Goal: Task Accomplishment & Management: Use online tool/utility

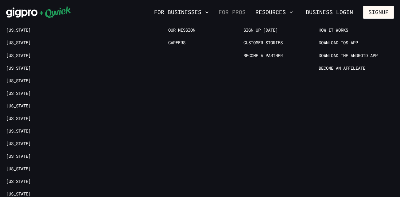
drag, startPoint x: 0, startPoint y: 0, endPoint x: 229, endPoint y: 11, distance: 229.5
click at [229, 11] on link "For Pros" at bounding box center [232, 12] width 32 height 10
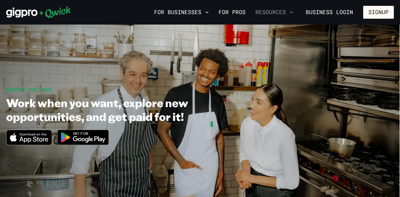
click at [287, 12] on button "Resources" at bounding box center [274, 12] width 43 height 10
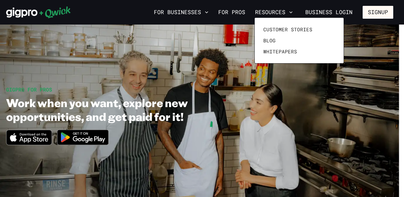
click at [241, 11] on div at bounding box center [202, 98] width 404 height 197
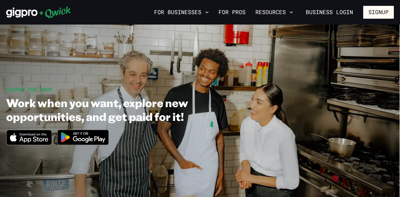
click at [241, 11] on link "For Pros" at bounding box center [232, 12] width 32 height 10
click at [245, 10] on link "For Pros" at bounding box center [232, 12] width 32 height 10
click at [376, 11] on button "Signup" at bounding box center [378, 12] width 31 height 13
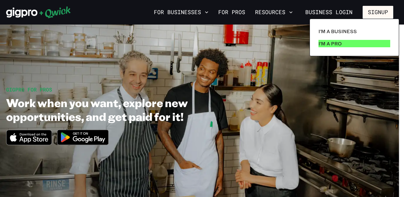
click at [342, 45] on link "I'm a Pro" at bounding box center [354, 43] width 77 height 12
click at [338, 43] on p "I'm a Pro" at bounding box center [330, 43] width 23 height 7
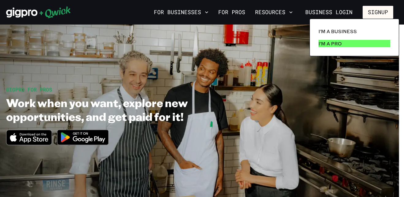
click at [337, 42] on p "I'm a Pro" at bounding box center [330, 43] width 23 height 7
click at [349, 48] on link "I'm a Pro" at bounding box center [354, 43] width 77 height 12
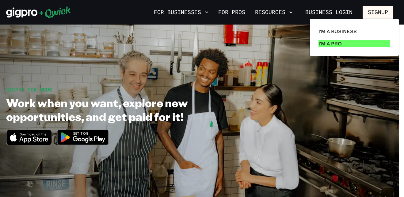
click at [349, 48] on link "I'm a Pro" at bounding box center [354, 43] width 77 height 12
click at [296, 77] on div at bounding box center [202, 98] width 404 height 197
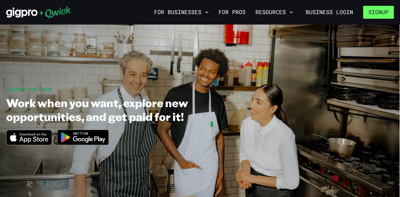
click at [375, 11] on button "Signup" at bounding box center [378, 12] width 31 height 13
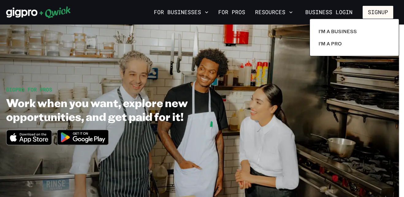
click at [375, 11] on div at bounding box center [202, 98] width 404 height 197
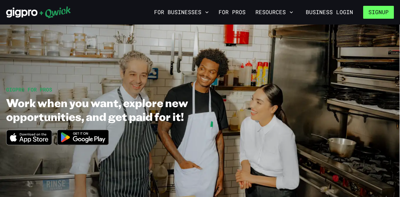
drag, startPoint x: 375, startPoint y: 11, endPoint x: 370, endPoint y: 14, distance: 4.8
click at [370, 14] on button "Signup" at bounding box center [378, 12] width 31 height 13
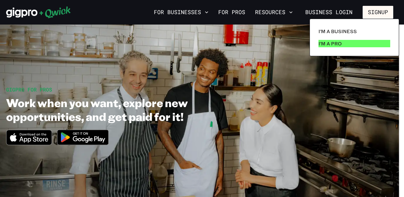
click at [353, 44] on link "I'm a Pro" at bounding box center [354, 43] width 77 height 12
click at [353, 46] on link "I'm a Pro" at bounding box center [354, 43] width 77 height 12
click at [340, 49] on link "I'm a Pro" at bounding box center [354, 43] width 77 height 12
click at [337, 45] on p "I'm a Pro" at bounding box center [330, 43] width 23 height 7
click at [339, 47] on p "I'm a Pro" at bounding box center [330, 43] width 23 height 7
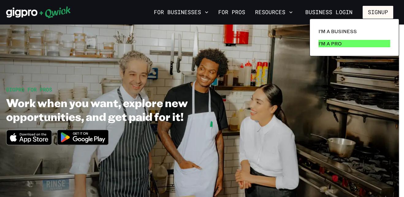
click at [337, 46] on p "I'm a Pro" at bounding box center [330, 43] width 23 height 7
click at [329, 44] on p "I'm a Pro" at bounding box center [330, 43] width 23 height 7
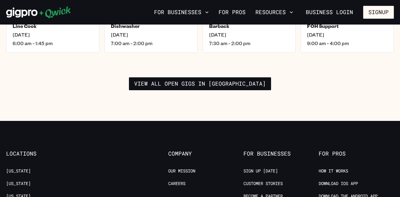
scroll to position [1011, 0]
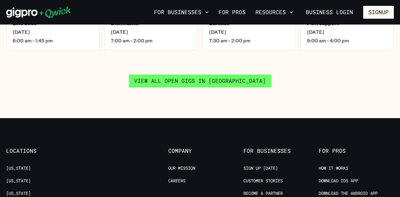
click at [235, 75] on link "View all open gigs in Atlanta" at bounding box center [200, 81] width 142 height 13
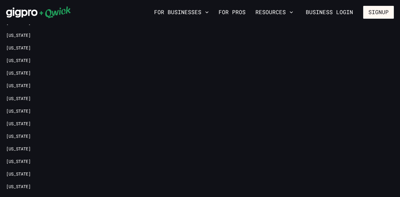
scroll to position [702, 0]
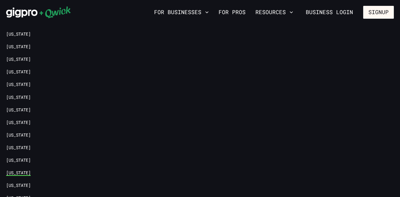
click at [21, 170] on link "[US_STATE]" at bounding box center [18, 173] width 25 height 6
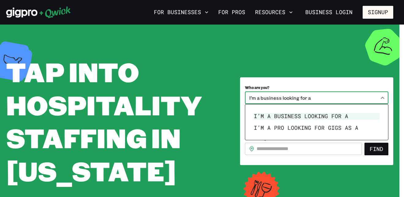
click at [383, 97] on body "**********" at bounding box center [202, 98] width 404 height 197
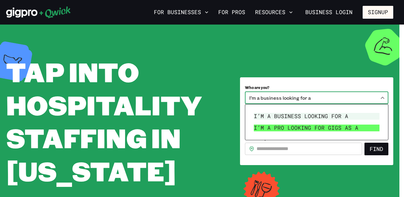
click at [365, 132] on li "I’m a pro looking for Gigs as a" at bounding box center [317, 128] width 131 height 12
type input "***"
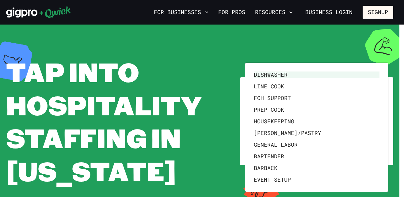
click at [383, 124] on body "**********" at bounding box center [202, 98] width 404 height 197
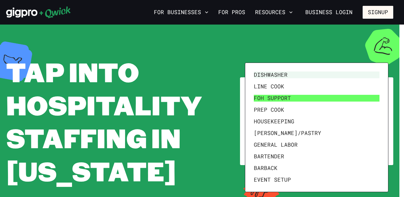
click at [323, 99] on li "FOH Support" at bounding box center [317, 98] width 131 height 12
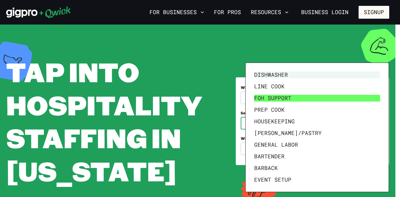
type input "**********"
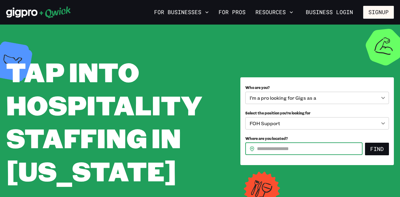
click at [316, 149] on input "Where are you located?" at bounding box center [310, 149] width 106 height 12
type input "*****"
click at [365, 143] on button "Find" at bounding box center [377, 149] width 24 height 13
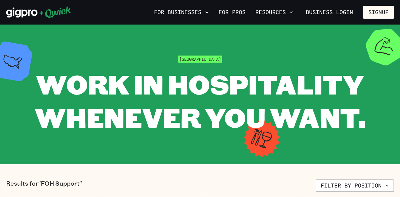
click at [316, 149] on section "Nashville WORK IN HOSPITALITY WHENEVER YOU WANT." at bounding box center [200, 95] width 400 height 140
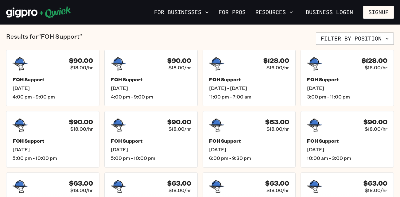
scroll to position [147, 0]
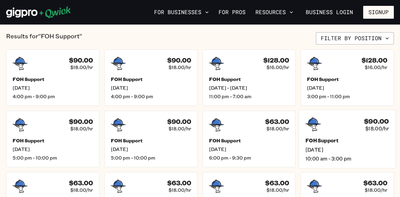
click at [335, 144] on div "FOH Support Sat, Aug 30 10:00 am - 3:00 pm" at bounding box center [346, 149] width 83 height 24
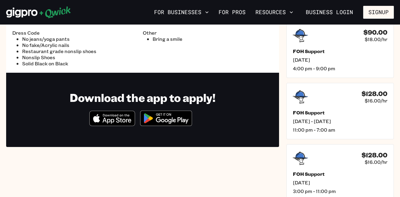
scroll to position [37, 0]
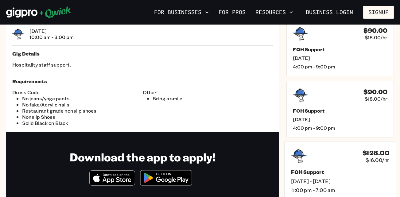
drag, startPoint x: 335, startPoint y: 144, endPoint x: 316, endPoint y: 149, distance: 20.2
click at [316, 149] on div "$128.00 $16.00/hr" at bounding box center [340, 156] width 98 height 16
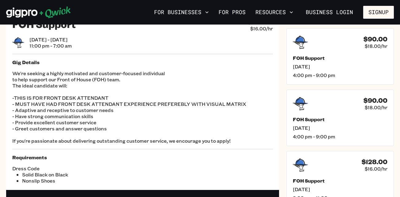
scroll to position [27, 0]
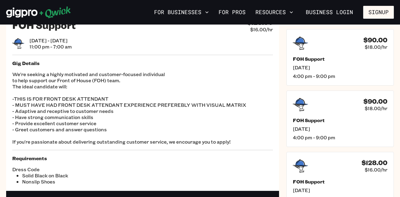
click at [276, 157] on div "FOH Support $128.00 $16.00/hr Wed, Aug 27 - Thu, Aug 28 11:00 pm - 7:00 am Gig …" at bounding box center [142, 102] width 273 height 178
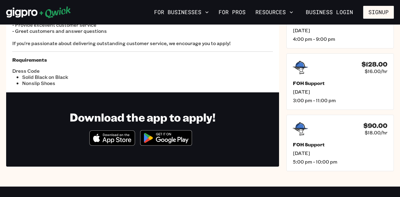
scroll to position [0, 0]
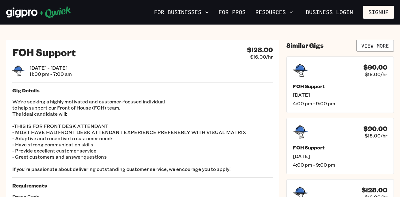
scroll to position [37, 0]
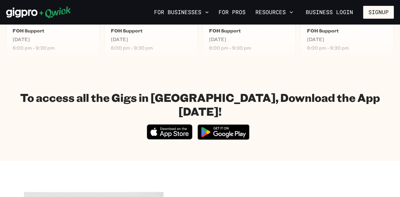
scroll to position [321, 0]
